Goal: Find specific page/section: Find specific page/section

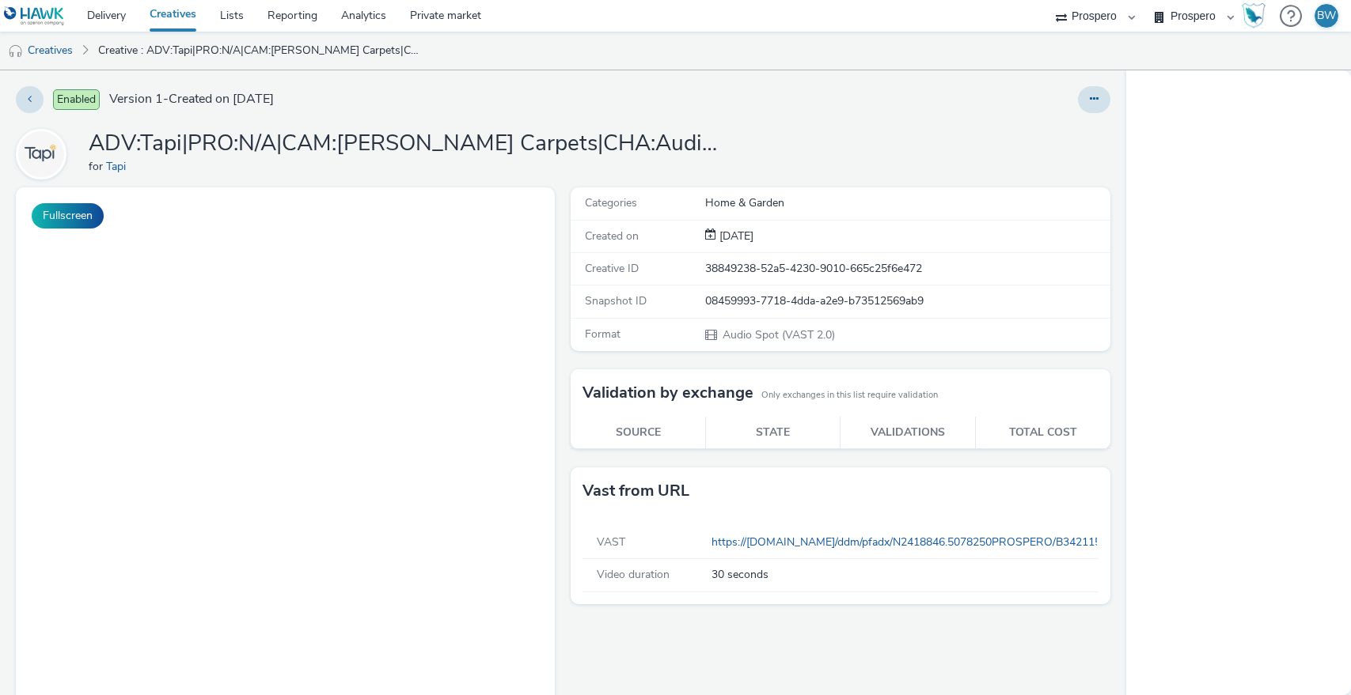
select select "b1b940d3-d05b-48b5-821e-f328c33b988b"
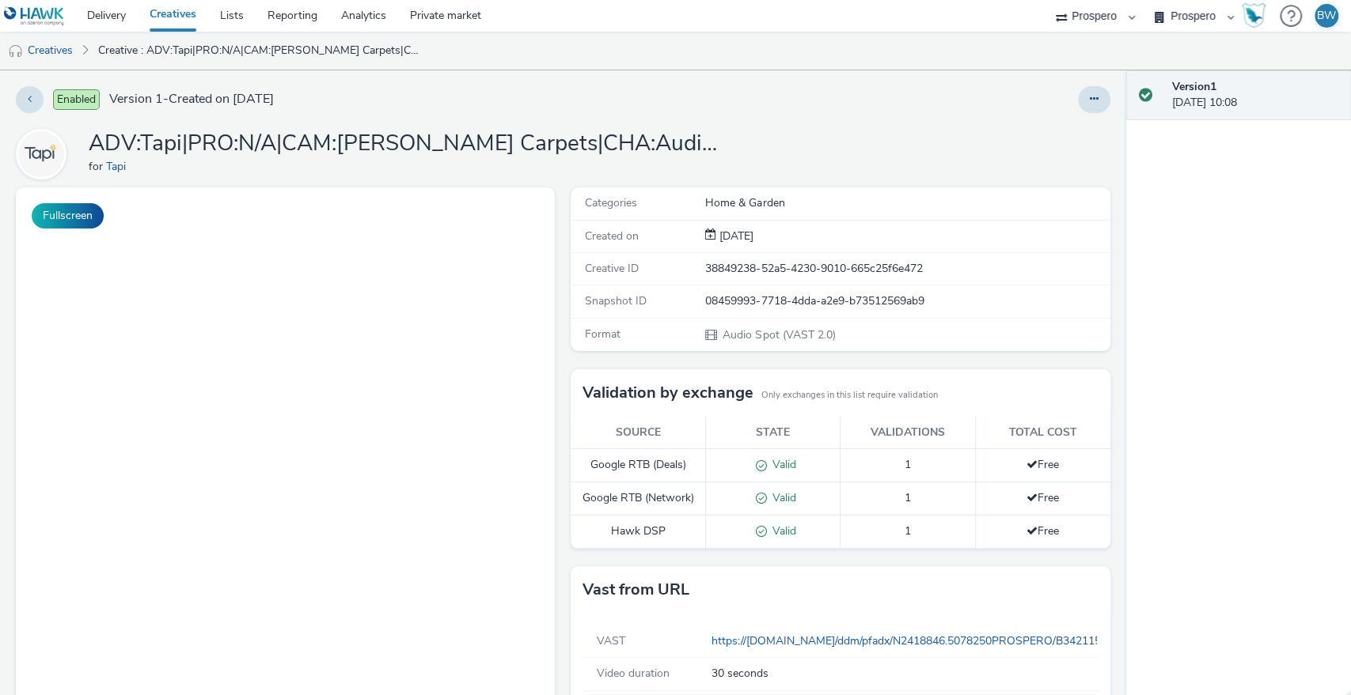
drag, startPoint x: 750, startPoint y: 334, endPoint x: 877, endPoint y: 351, distance: 128.5
click at [817, 344] on div "Format Audio Spot (VAST 2.0)" at bounding box center [839, 335] width 539 height 32
click at [877, 351] on div "Format Audio Spot (VAST 2.0)" at bounding box center [839, 335] width 539 height 32
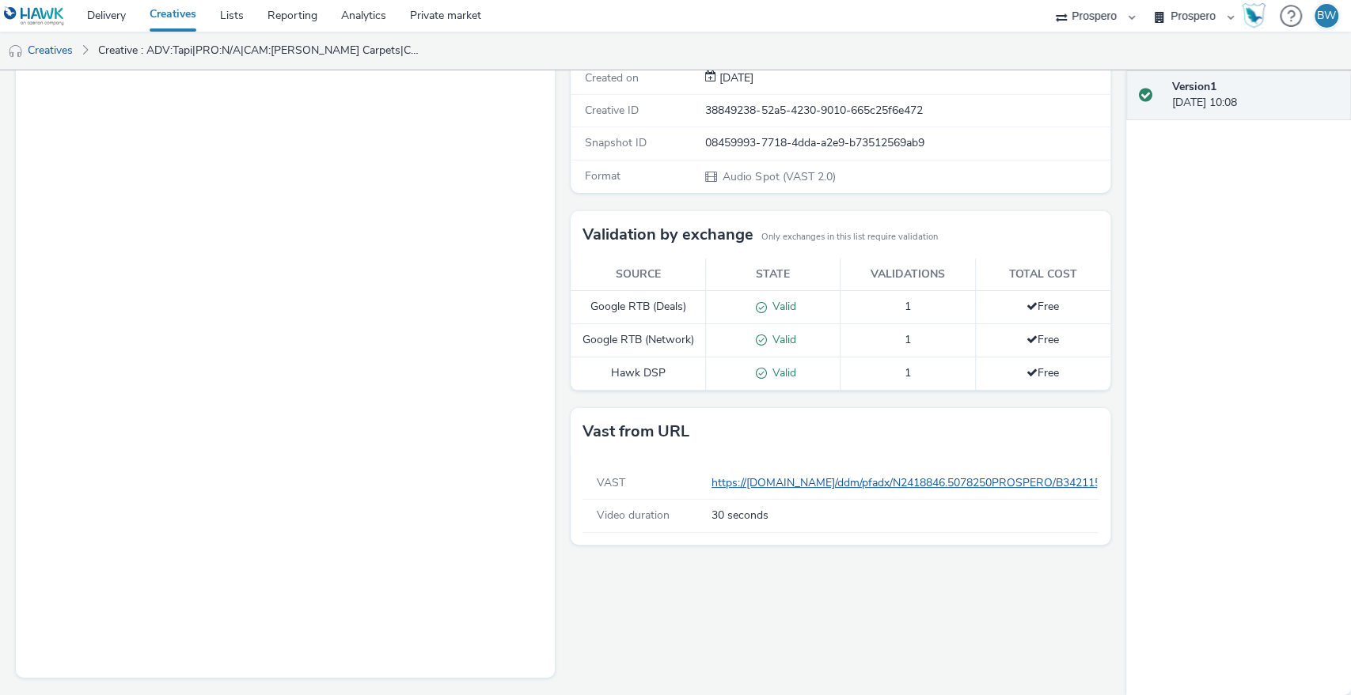
click at [728, 483] on link "https://[DOMAIN_NAME]/ddm/pfadx/N2418846.5078250PROSPERO/B34211514.429001351;sz…" at bounding box center [1248, 483] width 1074 height 15
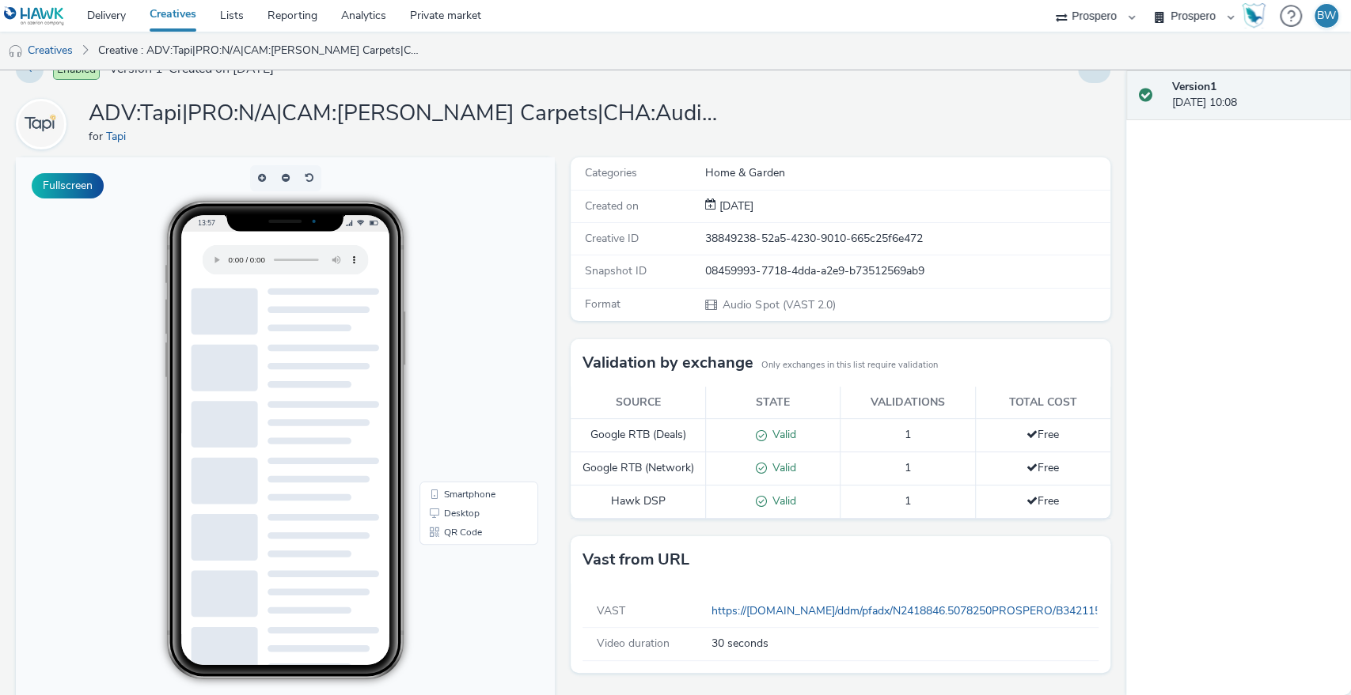
scroll to position [0, 0]
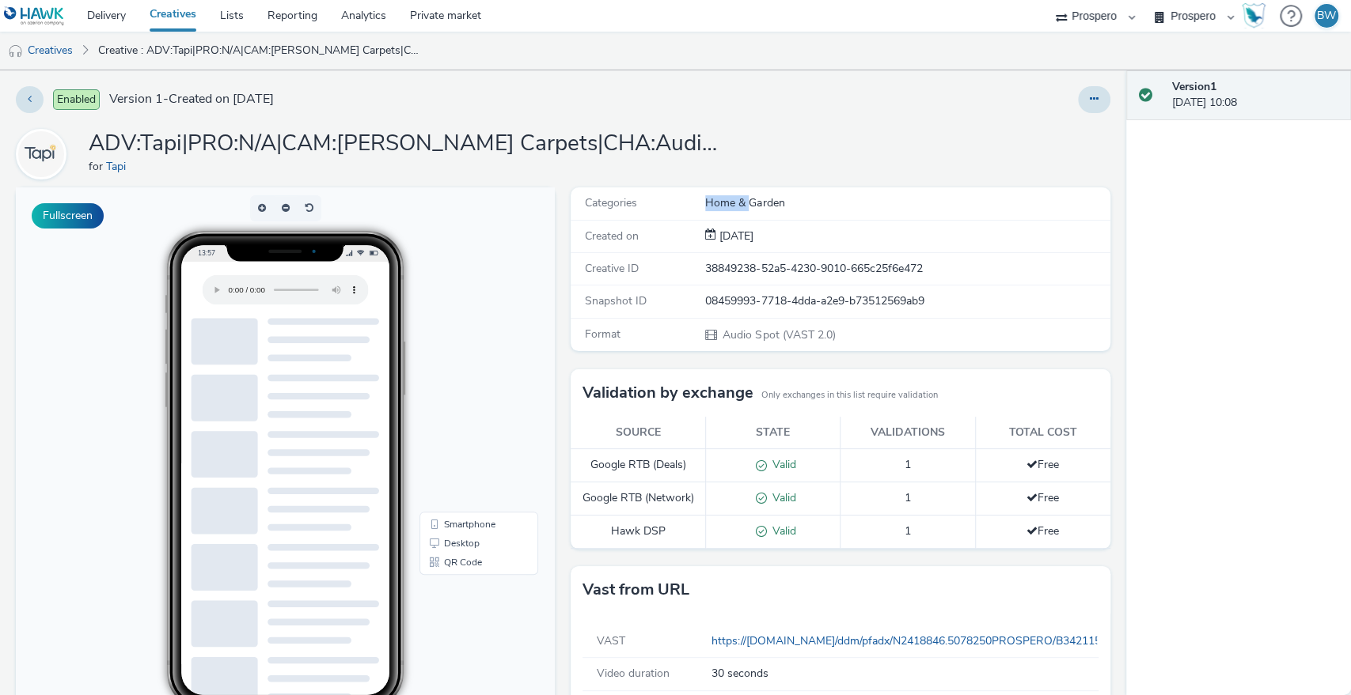
drag, startPoint x: 685, startPoint y: 201, endPoint x: 771, endPoint y: 201, distance: 86.2
click at [767, 201] on div "Categories Home & Garden" at bounding box center [839, 204] width 539 height 32
click at [772, 201] on div "Home & Garden" at bounding box center [906, 203] width 403 height 16
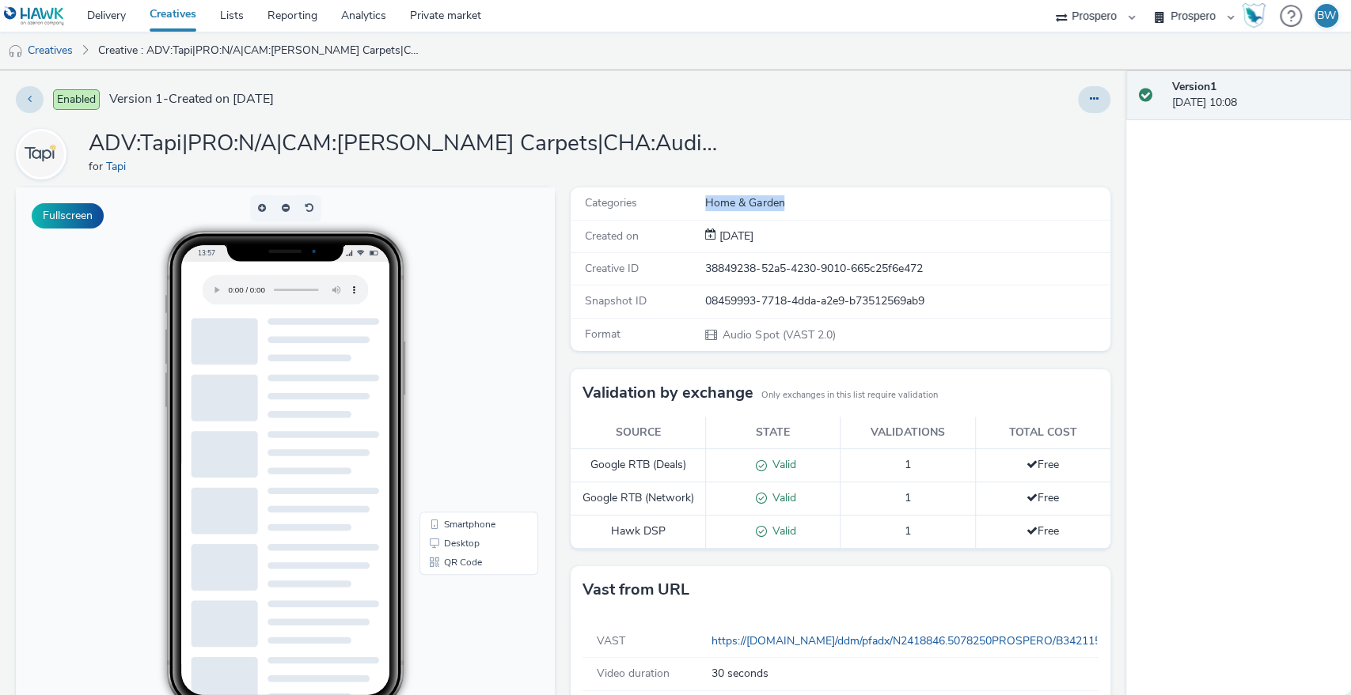
click at [772, 201] on div "Home & Garden" at bounding box center [906, 203] width 403 height 16
click at [800, 210] on div "Home & Garden" at bounding box center [906, 203] width 403 height 16
drag, startPoint x: 706, startPoint y: 202, endPoint x: 619, endPoint y: 195, distance: 87.3
click at [619, 195] on div "Categories Home & Garden" at bounding box center [839, 204] width 539 height 32
drag, startPoint x: 619, startPoint y: 195, endPoint x: 645, endPoint y: 199, distance: 26.4
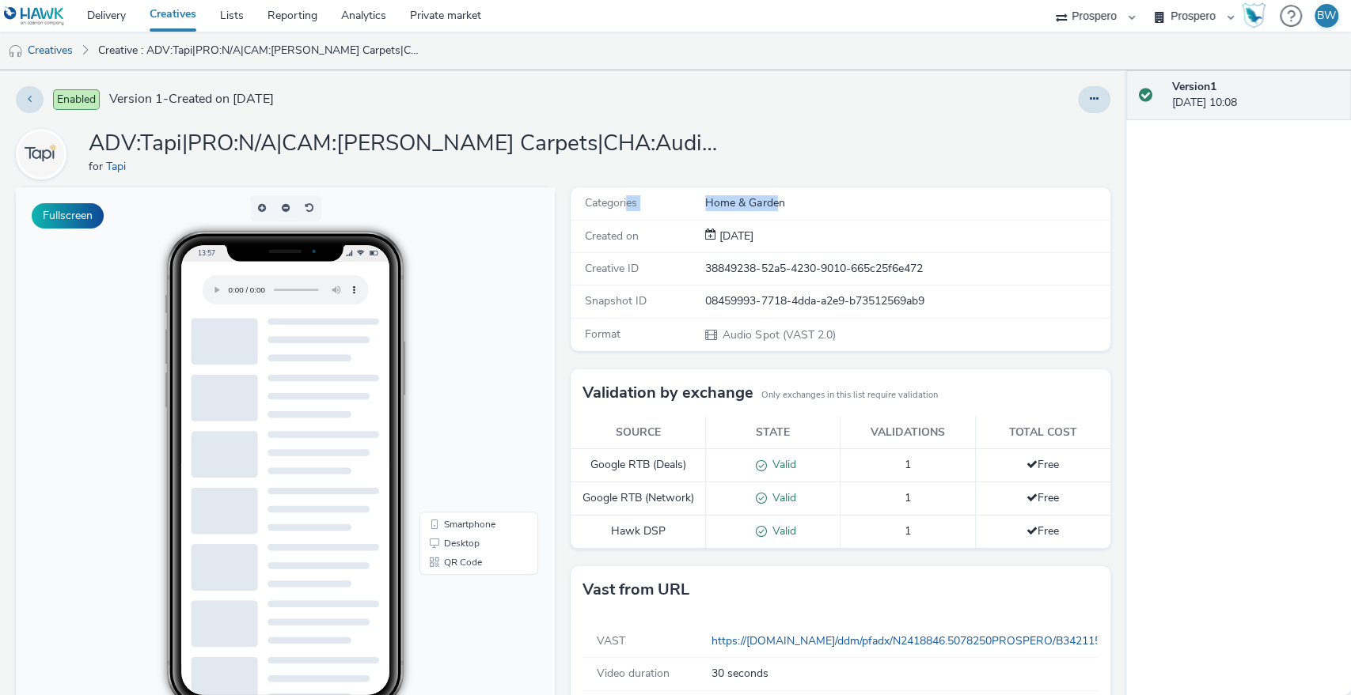
click at [620, 195] on div "Categories" at bounding box center [638, 203] width 133 height 16
click at [694, 255] on div "Creative ID 38849238-52a5-4230-9010-665c25f6e472" at bounding box center [839, 269] width 539 height 32
drag, startPoint x: 723, startPoint y: 294, endPoint x: 865, endPoint y: 293, distance: 141.6
click at [819, 294] on div "08459993-7718-4dda-a2e9-b73512569ab9" at bounding box center [906, 302] width 403 height 16
drag, startPoint x: 865, startPoint y: 293, endPoint x: 850, endPoint y: 290, distance: 15.2
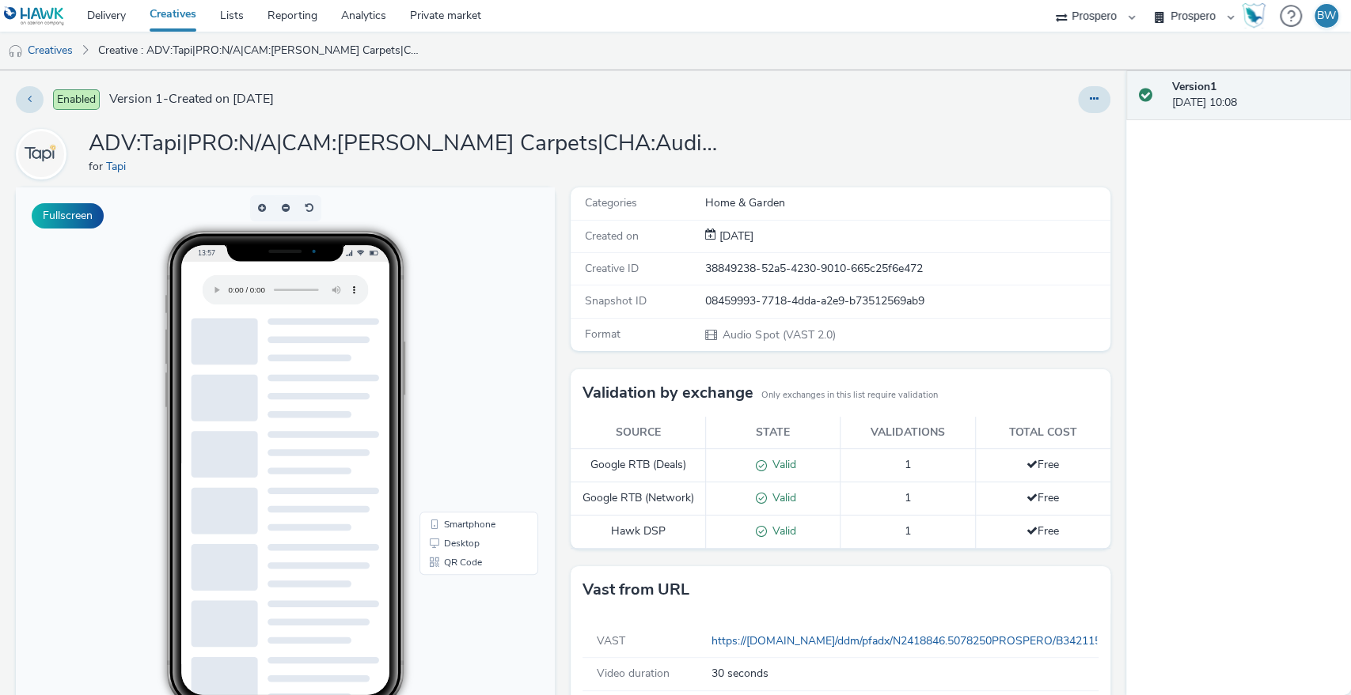
click at [865, 294] on div "08459993-7718-4dda-a2e9-b73512569ab9" at bounding box center [906, 302] width 403 height 16
